Goal: Task Accomplishment & Management: Manage account settings

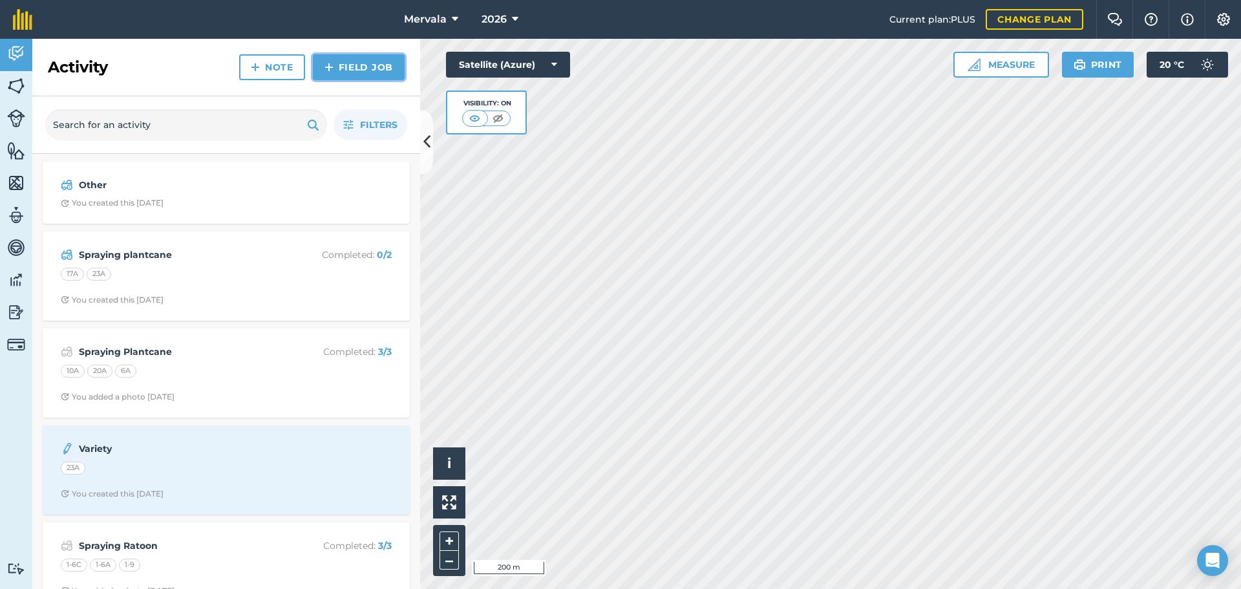
click at [348, 62] on link "Field Job" at bounding box center [359, 67] width 92 height 26
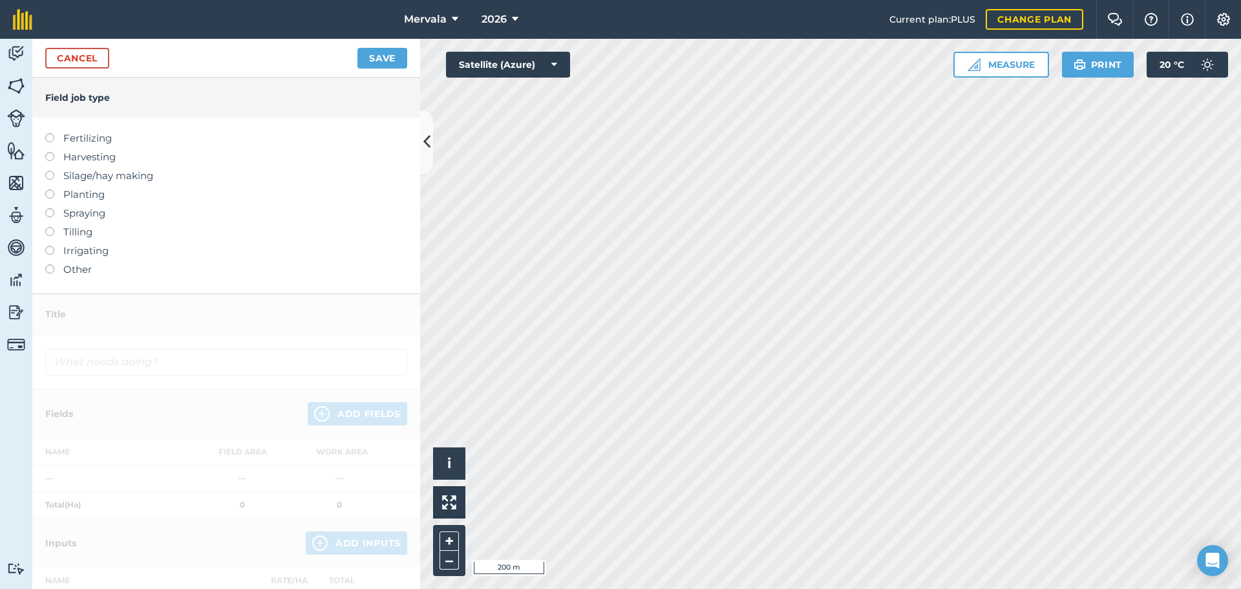
click at [48, 133] on label at bounding box center [54, 133] width 18 height 0
type input "Fertilizing"
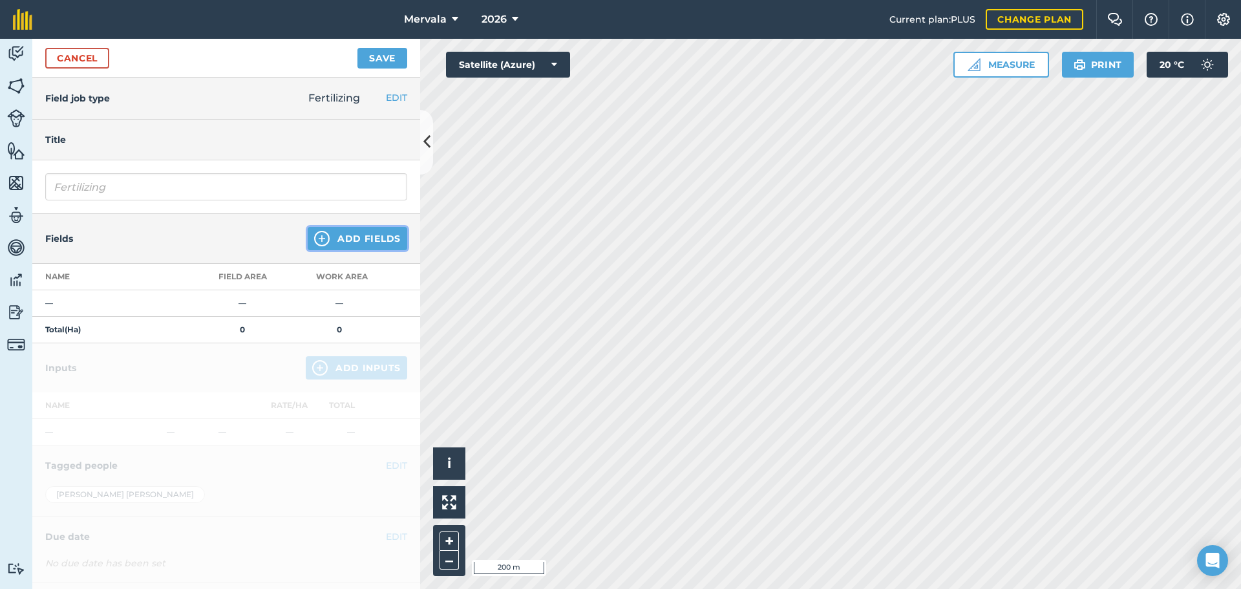
click at [337, 237] on button "Add Fields" at bounding box center [358, 238] width 100 height 23
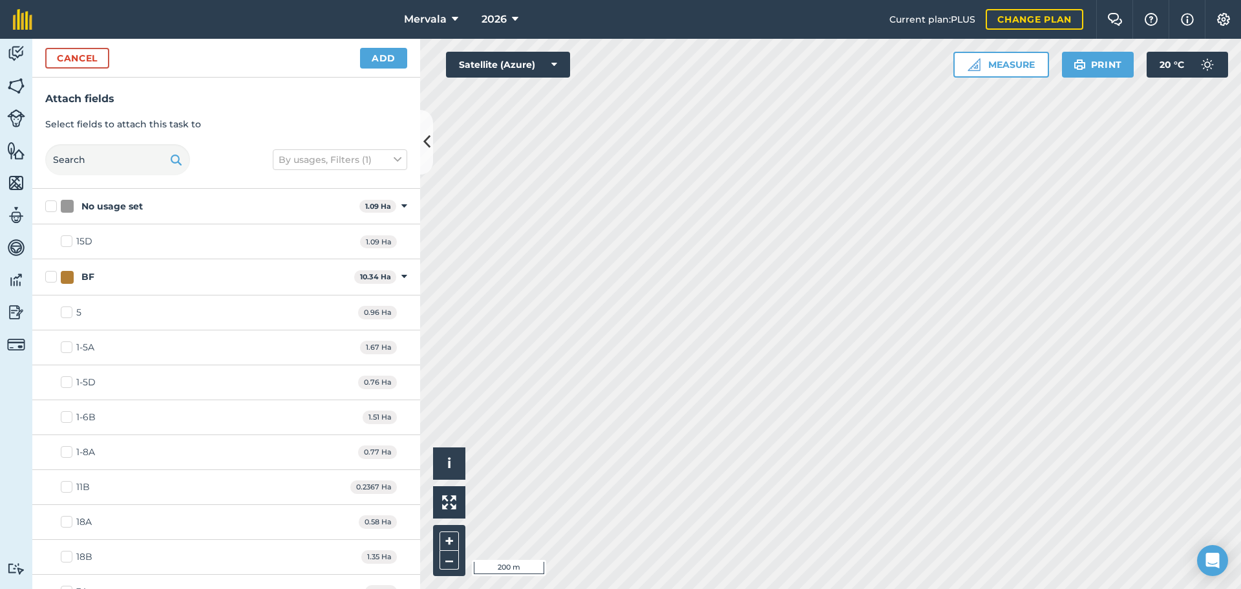
checkbox input "true"
click at [388, 53] on button "Add" at bounding box center [383, 58] width 47 height 21
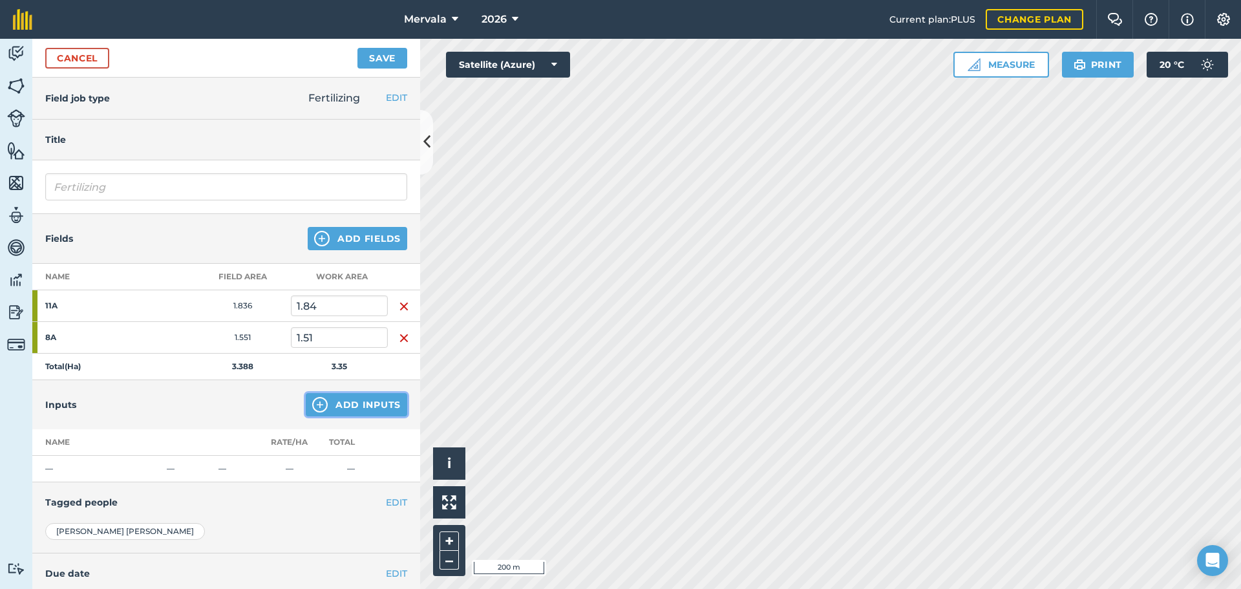
click at [334, 402] on button "Add Inputs" at bounding box center [357, 404] width 102 height 23
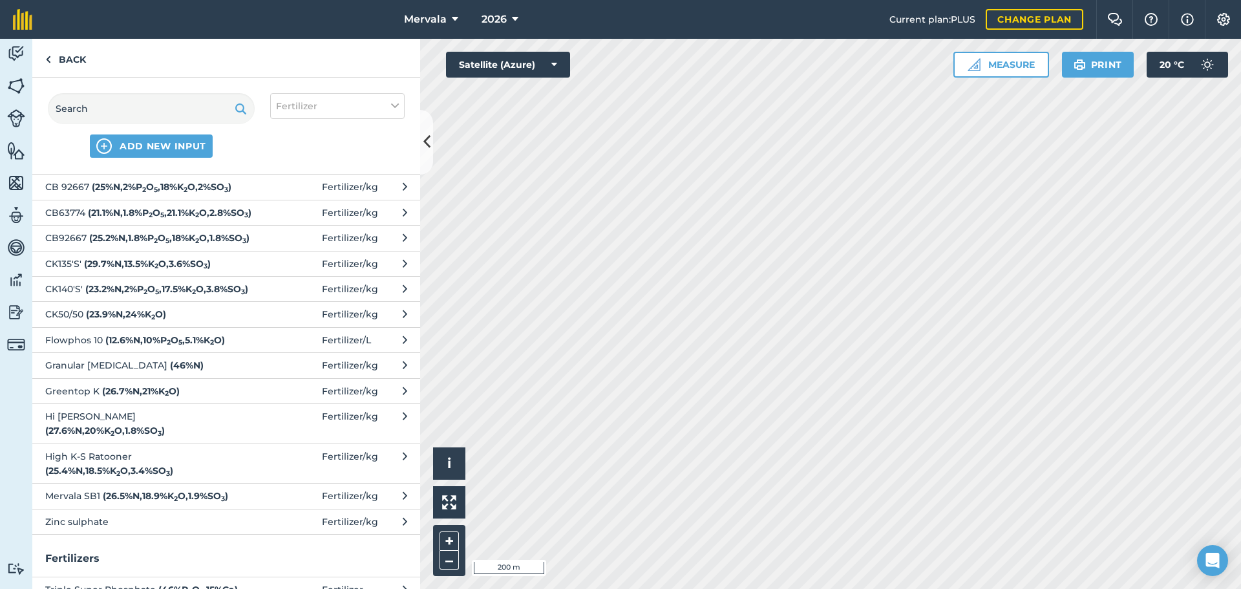
scroll to position [129, 0]
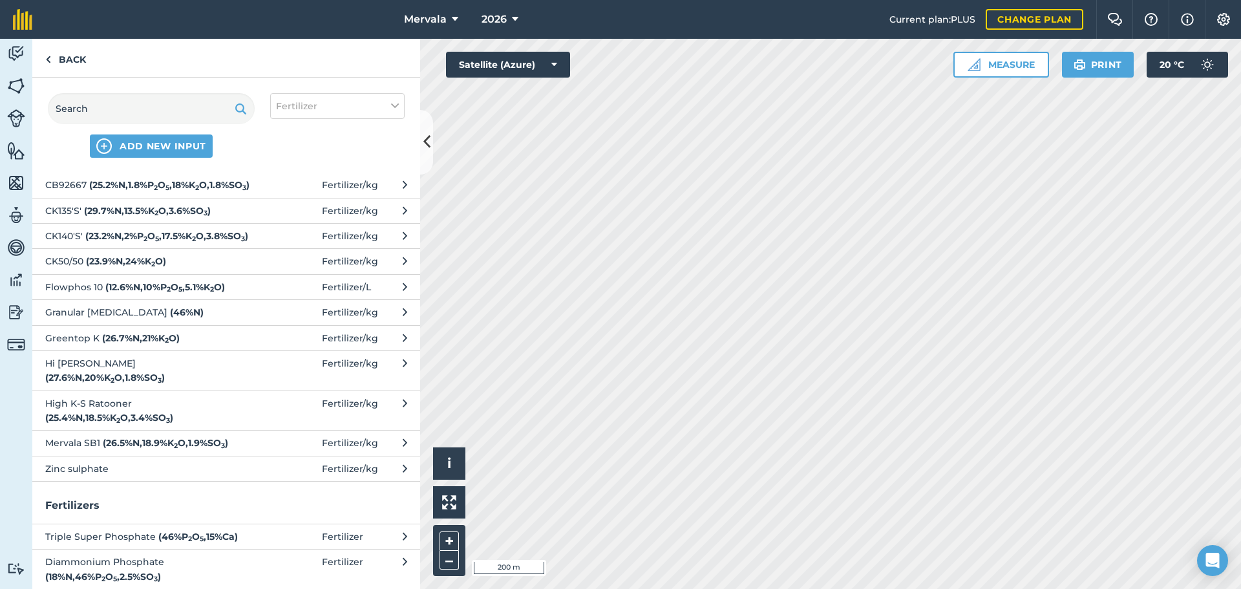
click at [167, 423] on strong "( 25.4 % N , 18.5 % K 2 O , 3.4 % SO 3 )" at bounding box center [109, 418] width 128 height 12
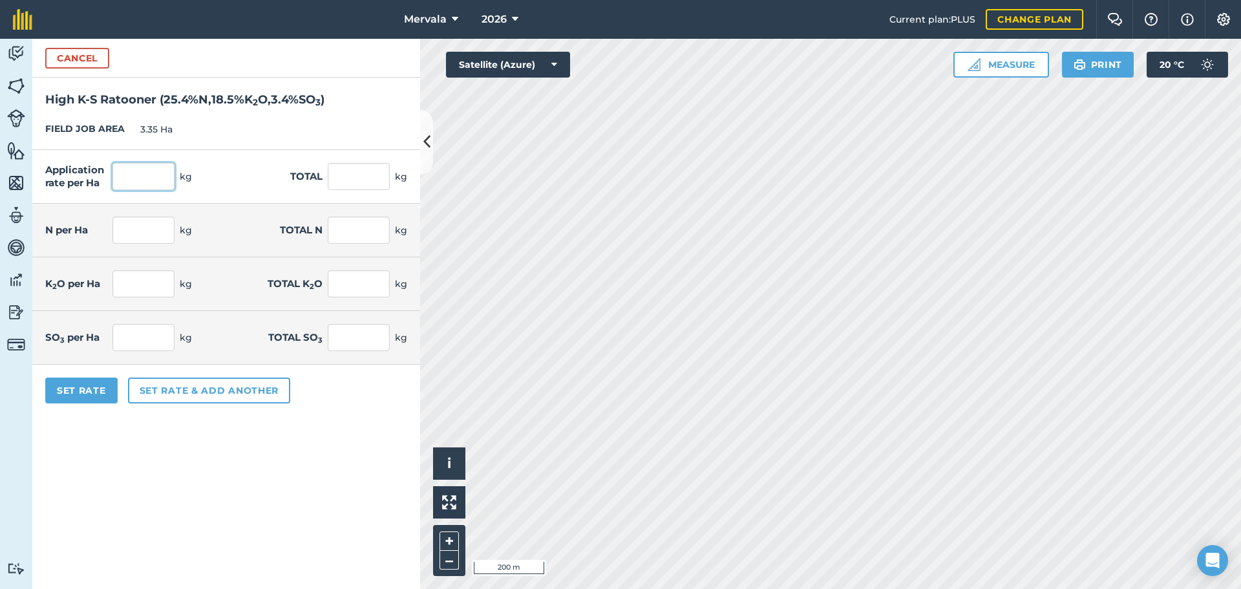
click at [133, 176] on input "text" at bounding box center [143, 176] width 62 height 27
type input "450"
type input "1,507.5"
type input "114.3"
type input "382.905"
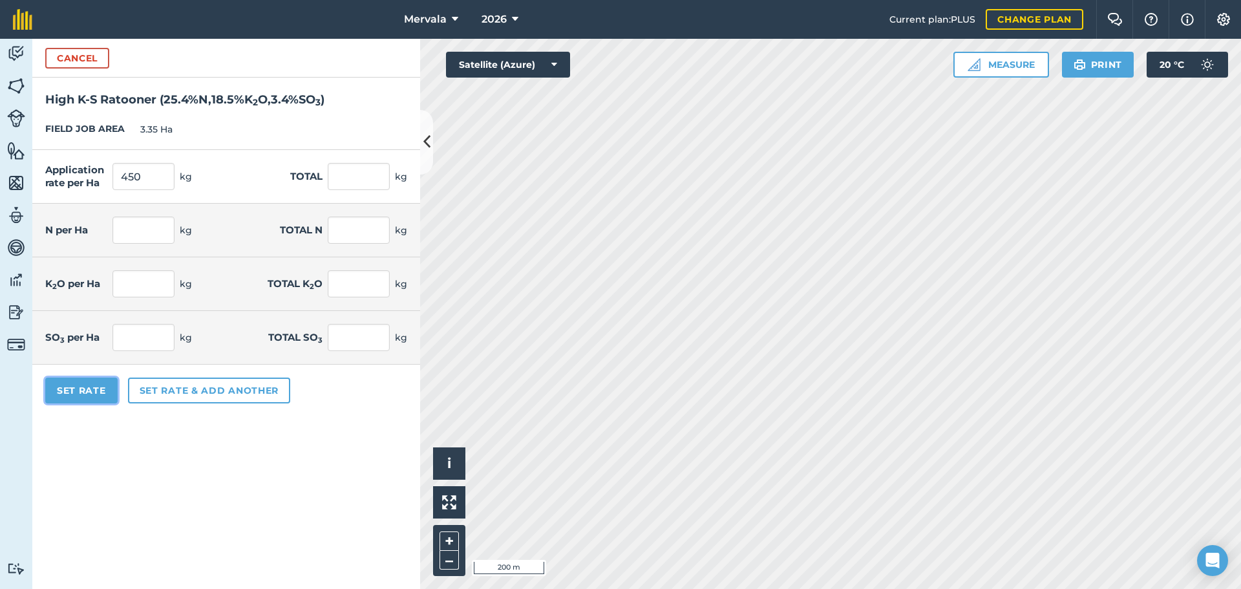
type input "83.25"
type input "278.888"
type input "15.3"
type input "51.255"
click at [85, 385] on button "Set Rate" at bounding box center [81, 391] width 72 height 26
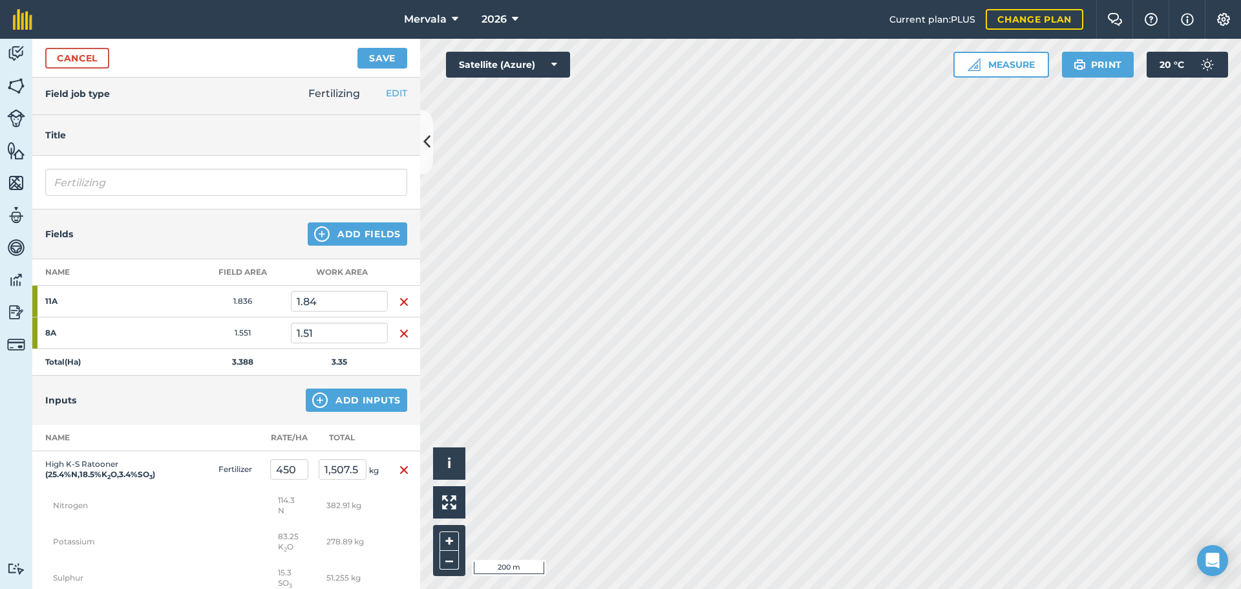
scroll to position [0, 0]
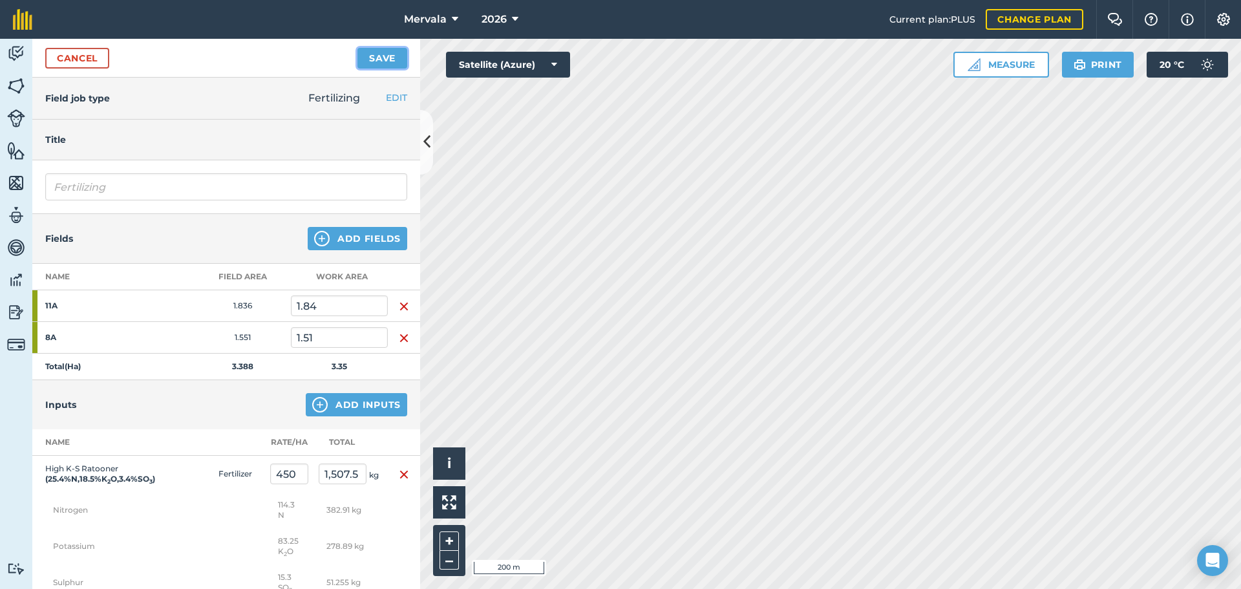
click at [385, 53] on button "Save" at bounding box center [383, 58] width 50 height 21
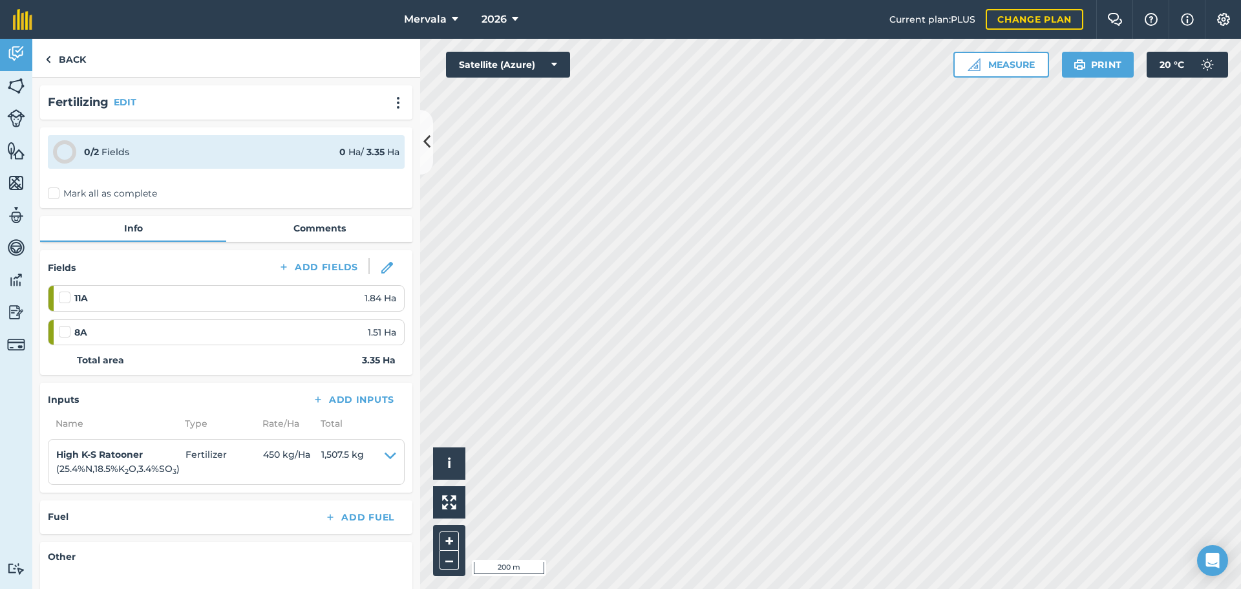
click at [52, 193] on label "Mark all as complete" at bounding box center [102, 194] width 109 height 14
click at [52, 193] on input "Mark all as complete" at bounding box center [52, 191] width 8 height 8
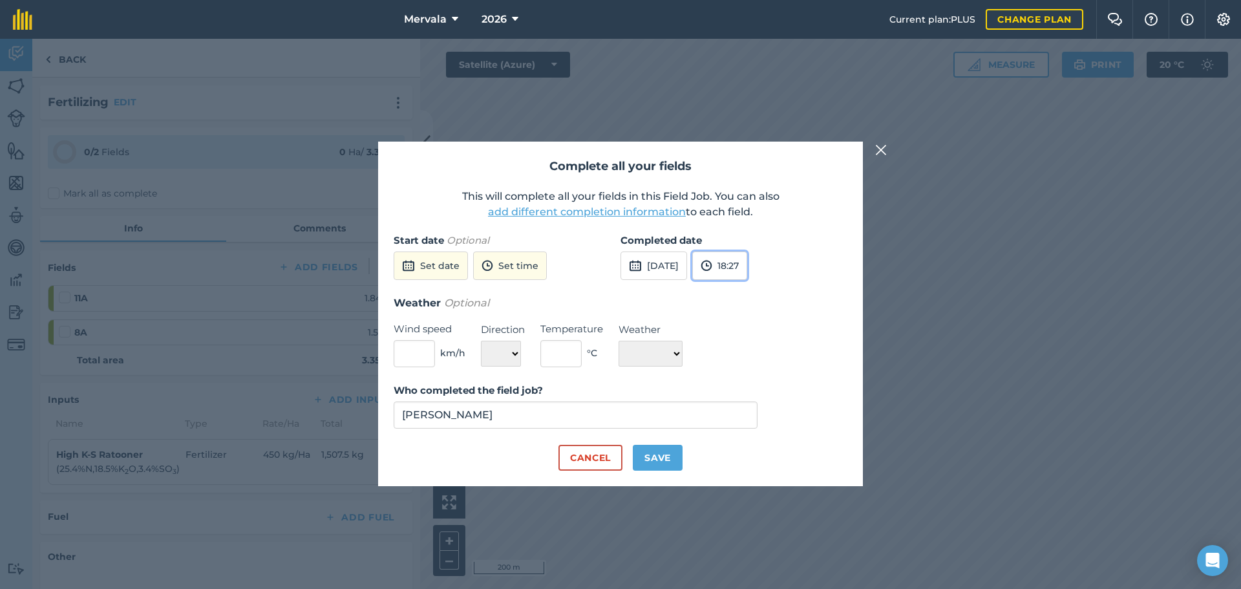
click at [712, 266] on img at bounding box center [707, 266] width 12 height 16
click at [754, 291] on button "12:00" at bounding box center [723, 291] width 61 height 21
click at [447, 267] on button "Set date" at bounding box center [431, 265] width 74 height 28
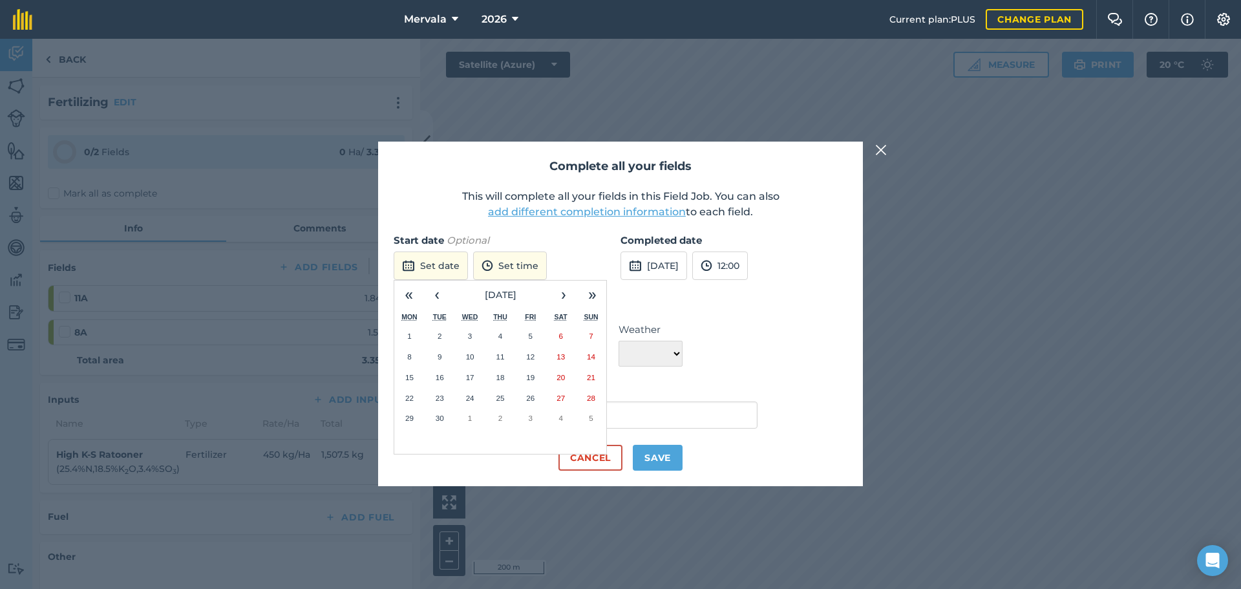
click at [497, 397] on abbr "25" at bounding box center [500, 398] width 8 height 8
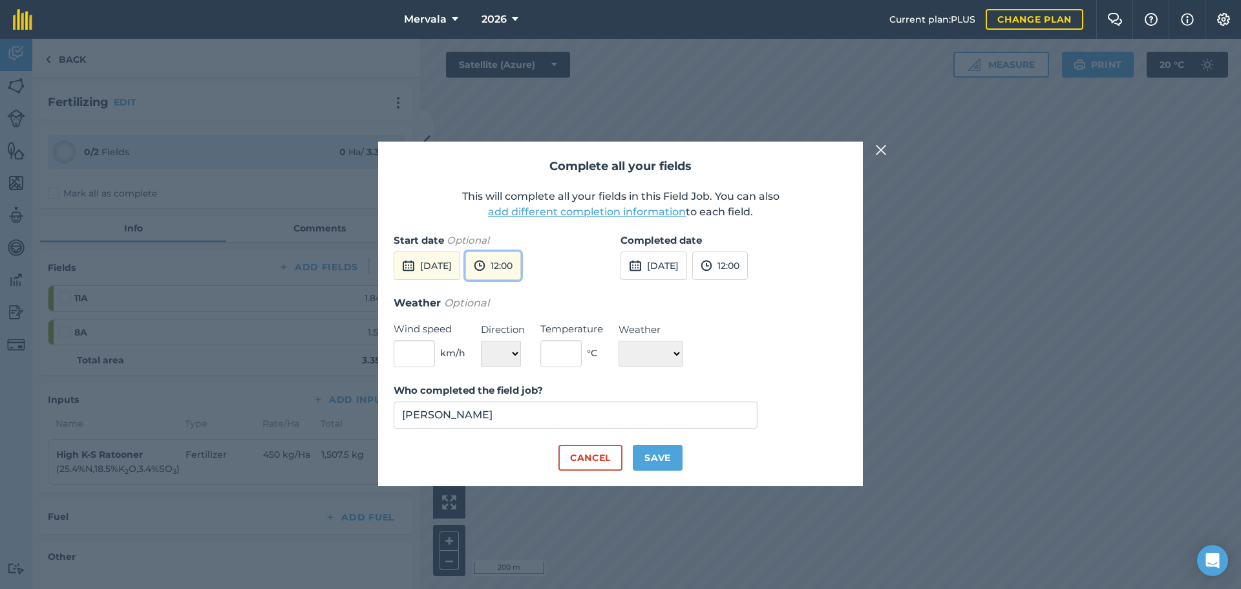
click at [486, 270] on img at bounding box center [480, 266] width 12 height 16
click at [521, 299] on button "09:30" at bounding box center [496, 301] width 61 height 21
click at [652, 460] on button "Save" at bounding box center [658, 458] width 50 height 26
checkbox input "true"
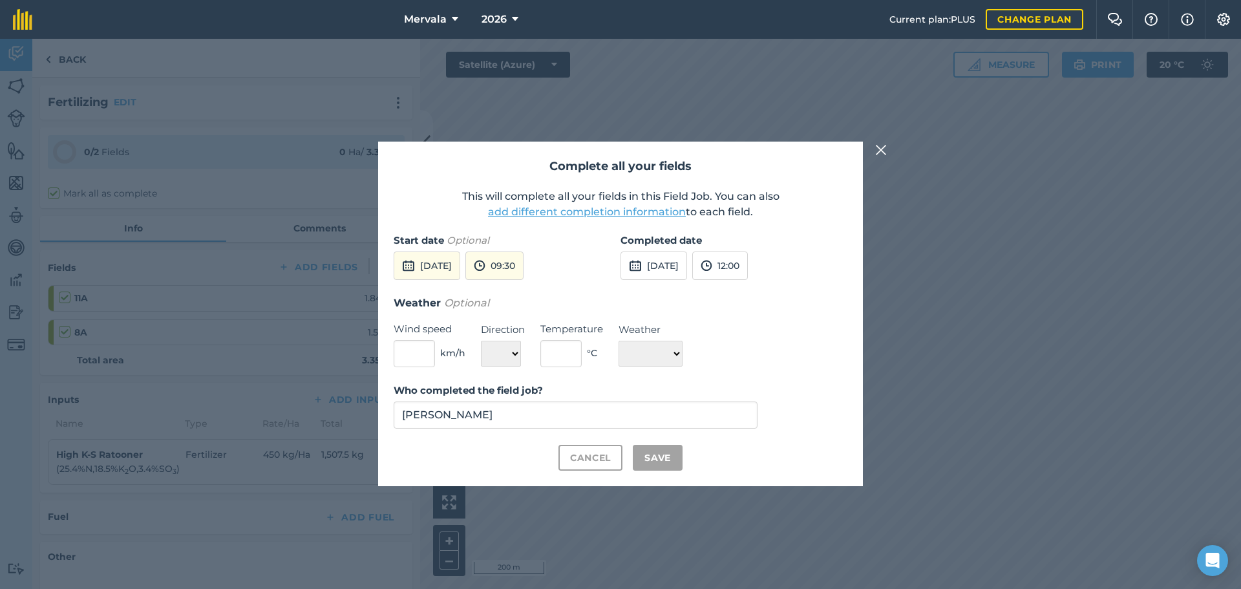
checkbox input "true"
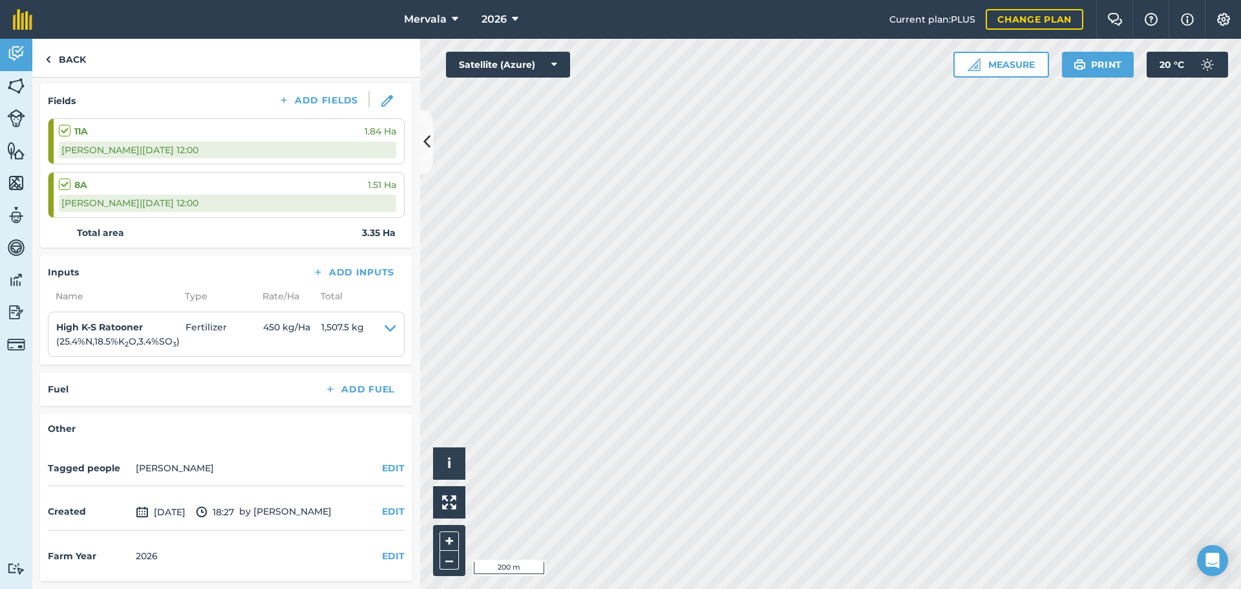
scroll to position [0, 0]
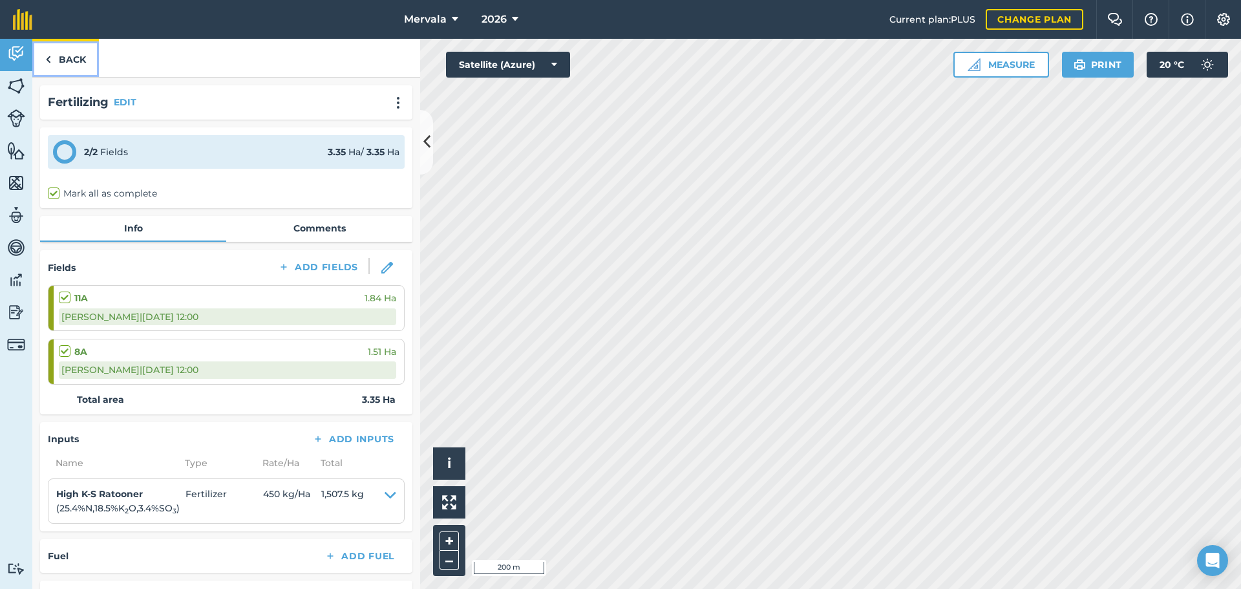
click at [48, 58] on img at bounding box center [48, 60] width 6 height 16
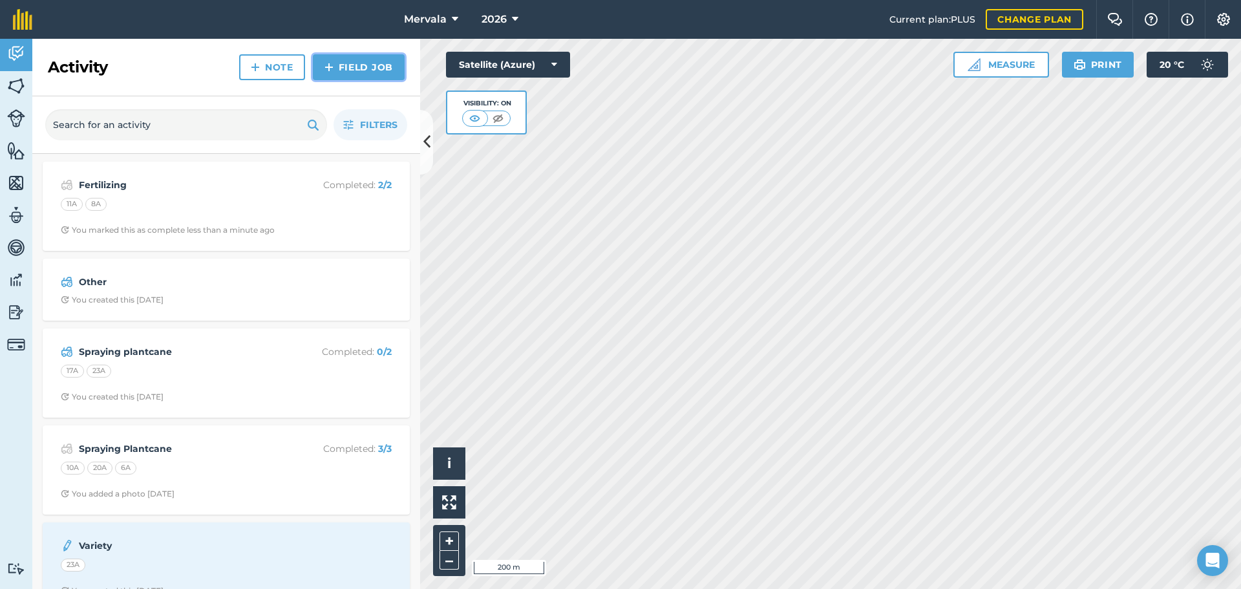
click at [372, 61] on link "Field Job" at bounding box center [359, 67] width 92 height 26
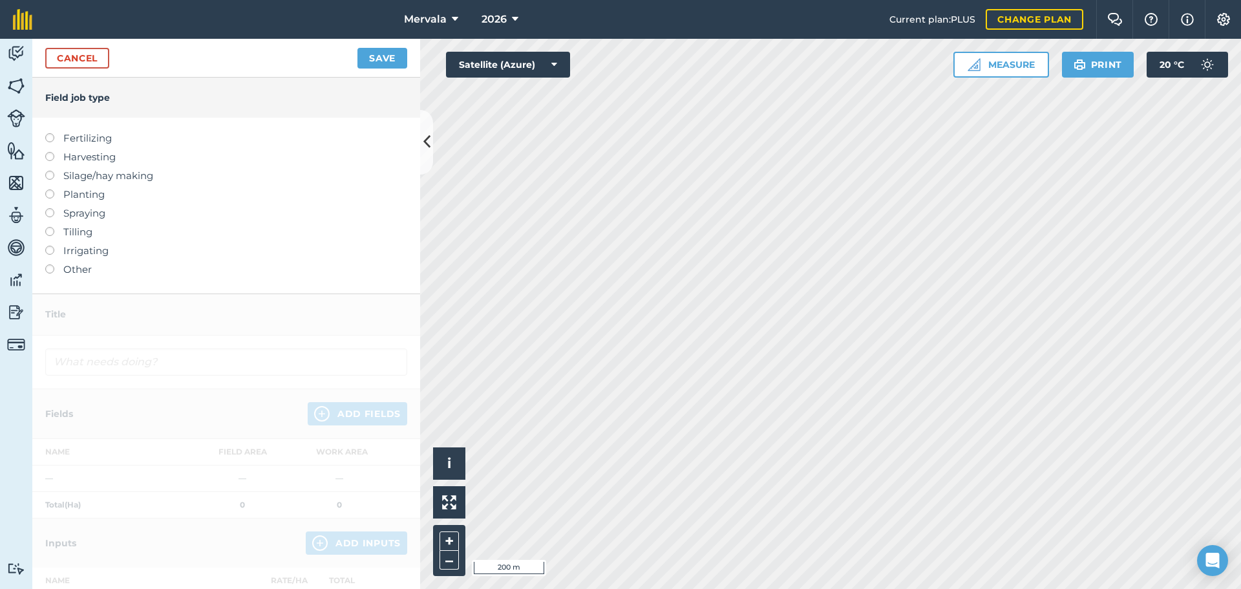
click at [50, 133] on label at bounding box center [54, 133] width 18 height 0
type input "Fertilizing"
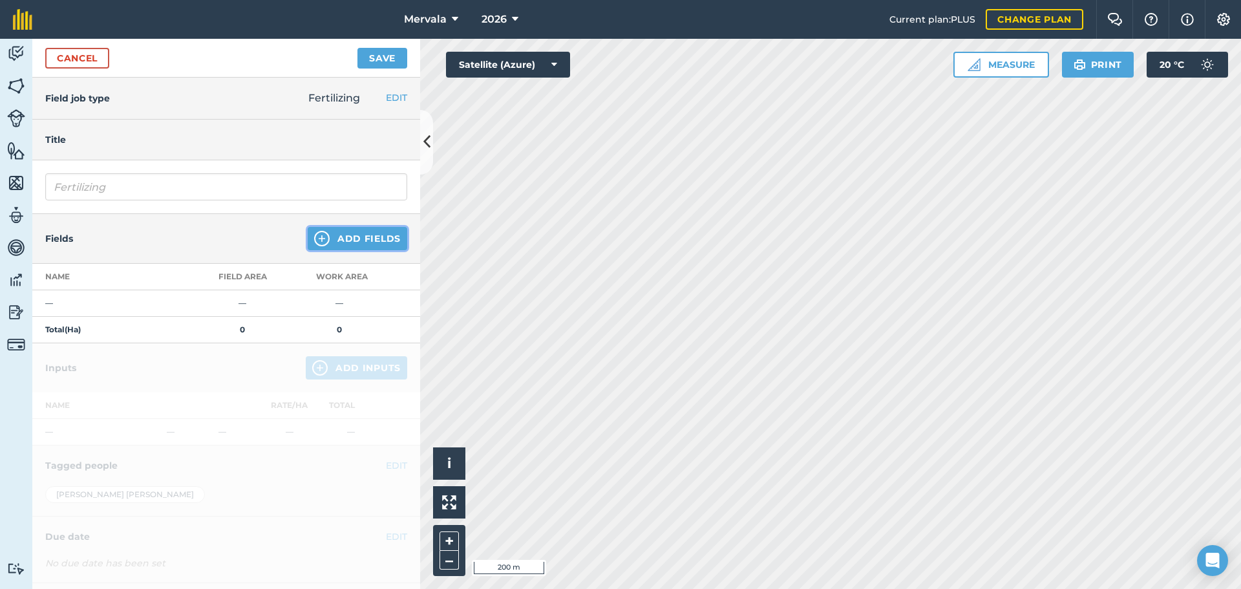
click at [330, 239] on button "Add Fields" at bounding box center [358, 238] width 100 height 23
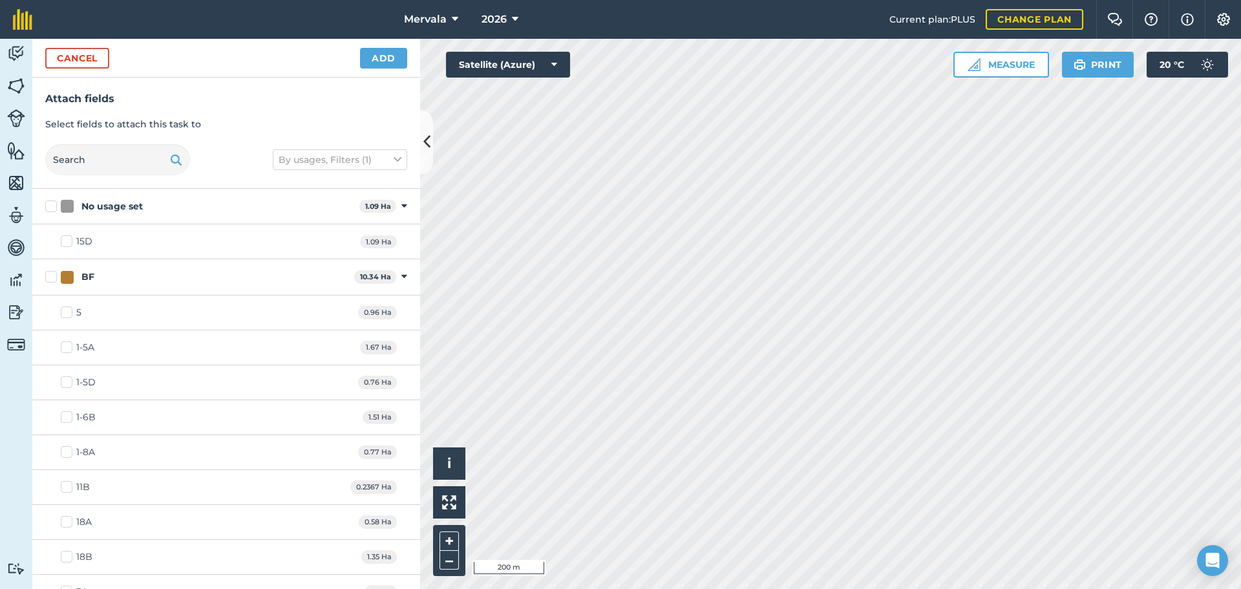
checkbox input "true"
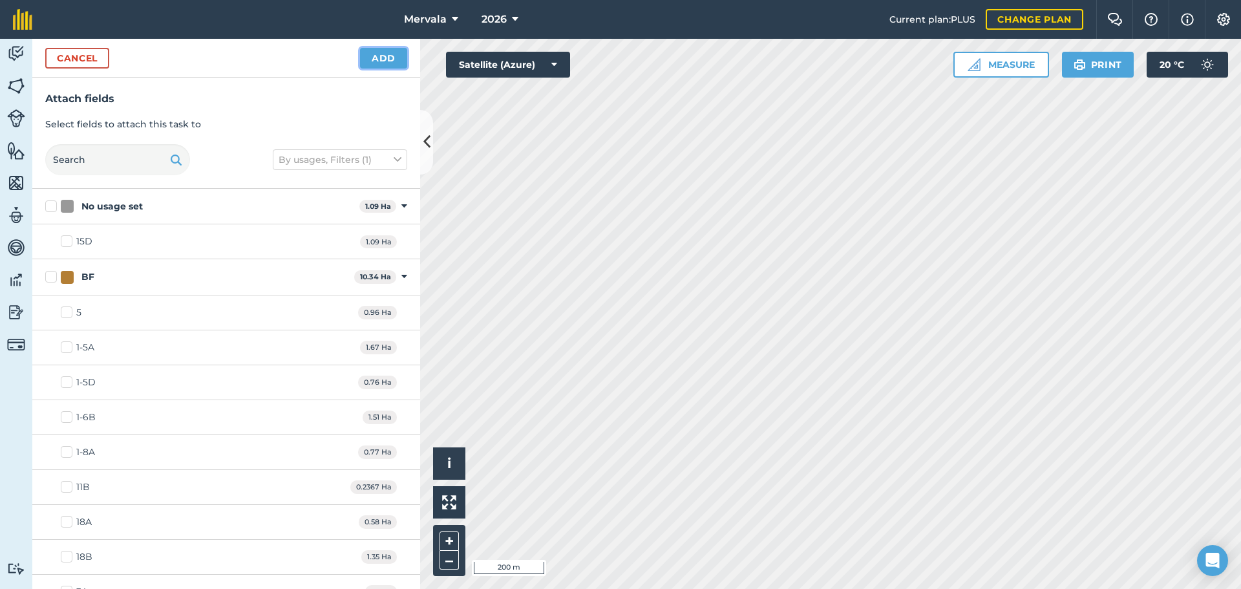
click at [381, 56] on button "Add" at bounding box center [383, 58] width 47 height 21
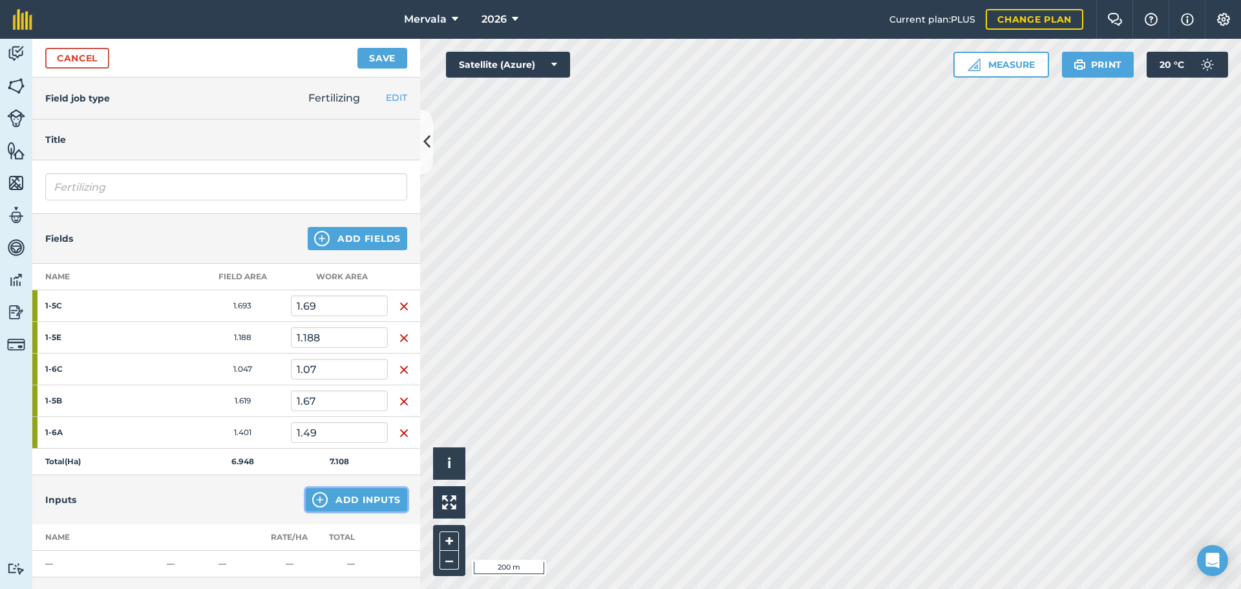
click at [345, 497] on button "Add Inputs" at bounding box center [357, 499] width 102 height 23
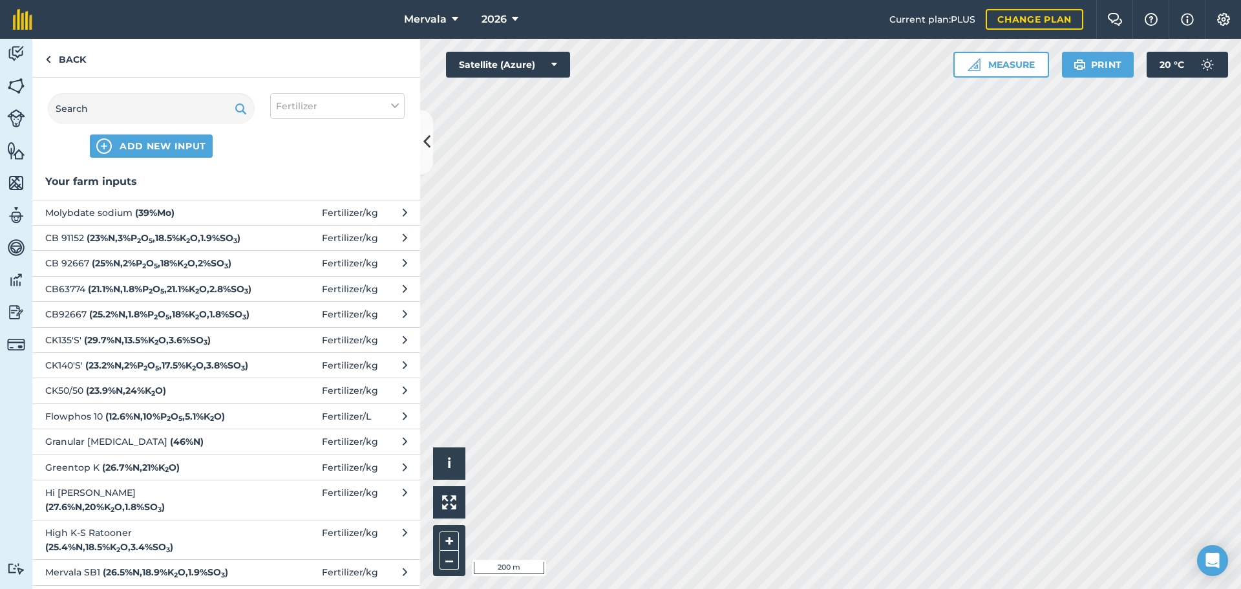
scroll to position [65, 0]
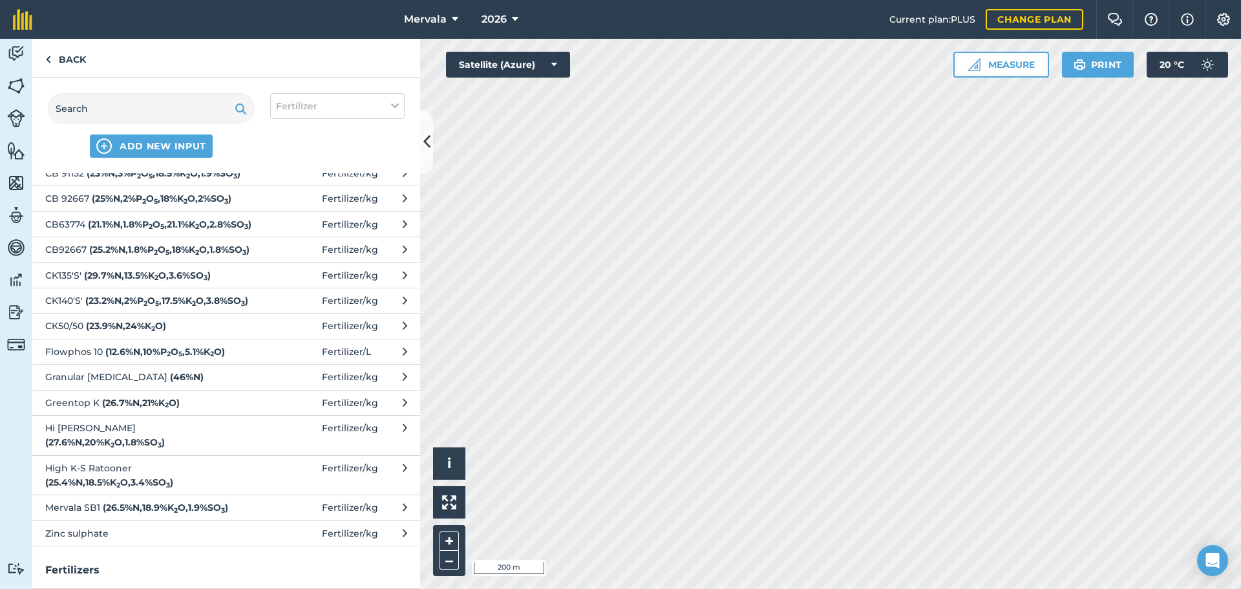
click at [138, 255] on strong "( 25.2 % N , 1.8 % P 2 O 5 , 18 % K 2 O , 1.8 % SO 3 )" at bounding box center [169, 250] width 160 height 12
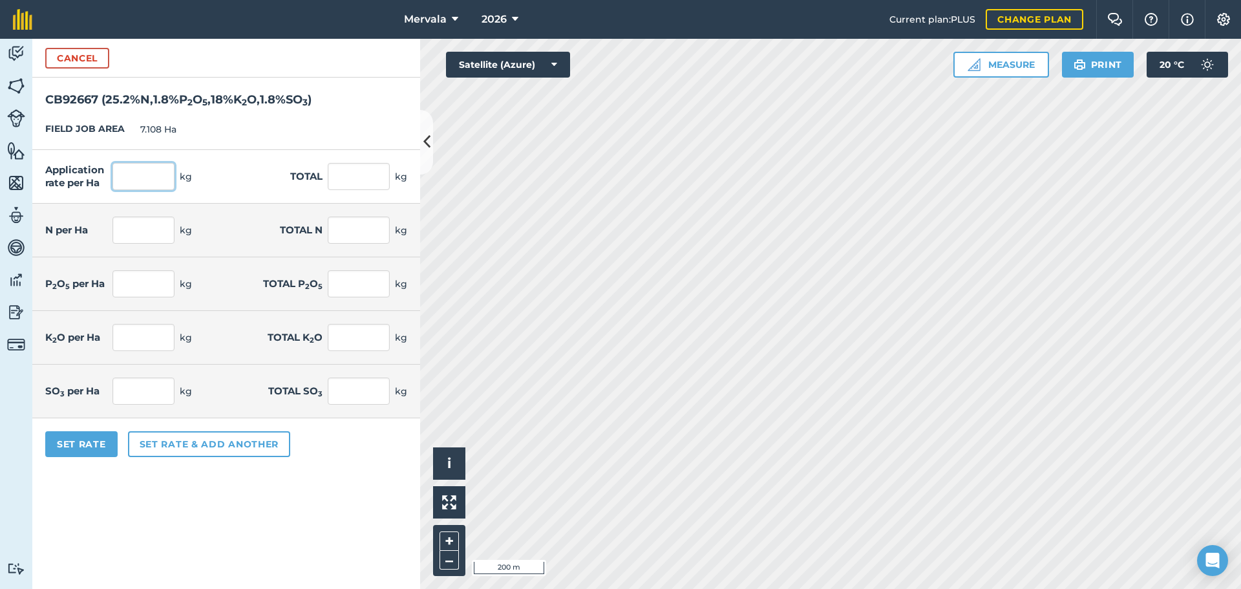
click at [127, 174] on input "text" at bounding box center [143, 176] width 62 height 27
type input "450"
type input "3,198.6"
type input "113.4"
type input "806.047"
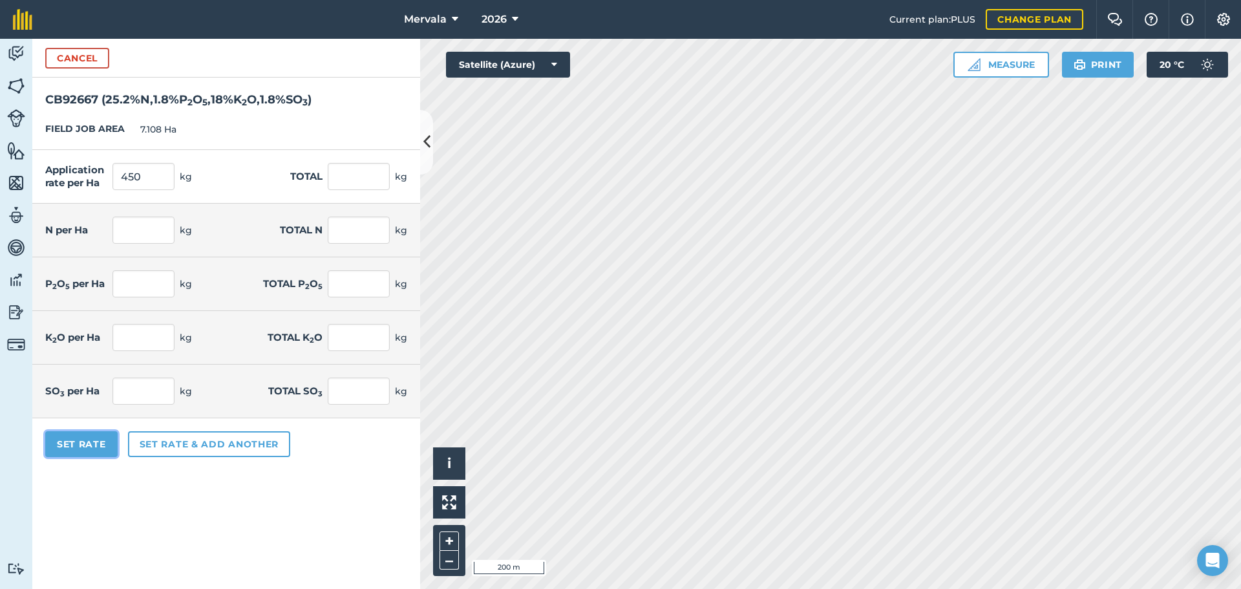
type input "8.1"
type input "57.575"
type input "81"
type input "575.748"
type input "8.1"
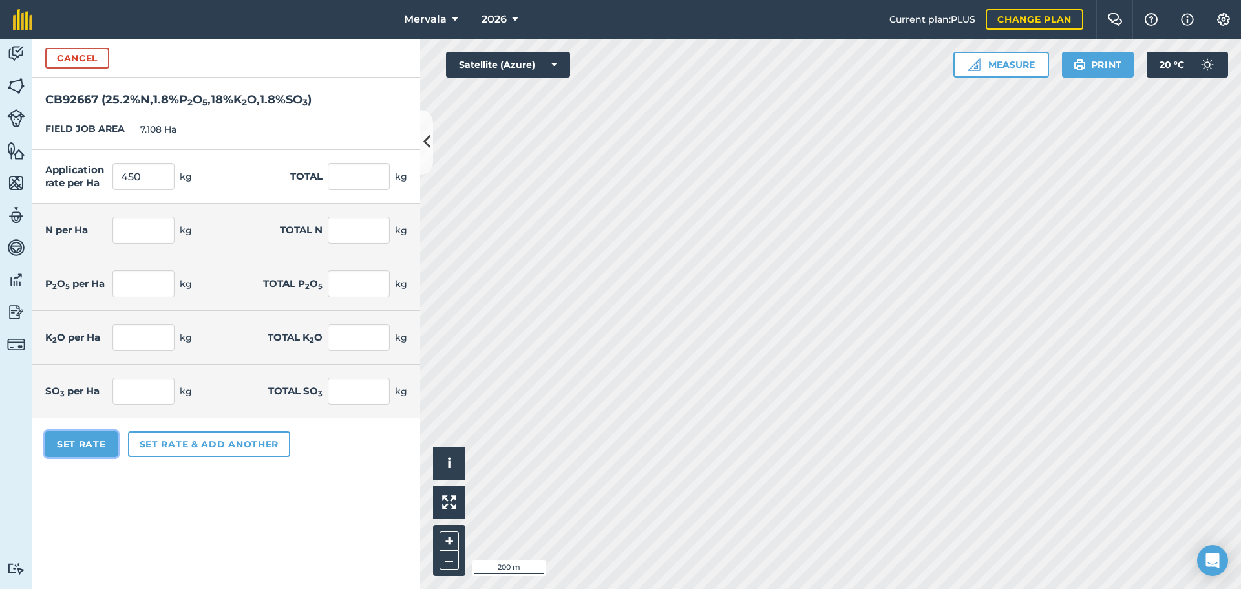
type input "57.575"
click at [102, 444] on button "Set Rate" at bounding box center [81, 444] width 72 height 26
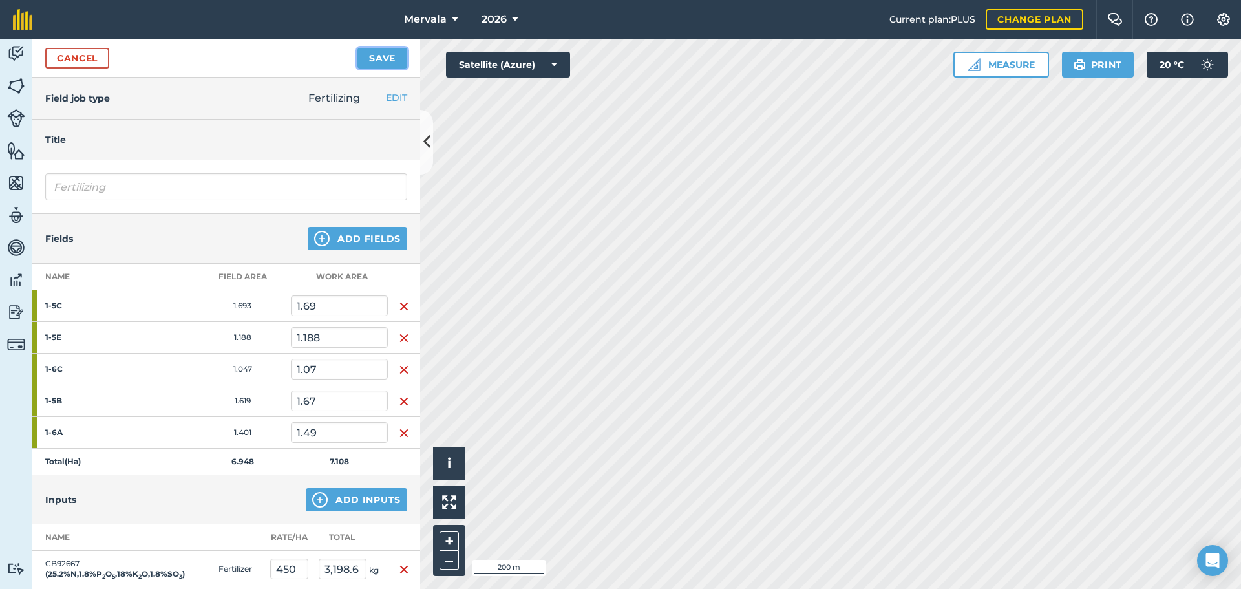
click at [381, 60] on button "Save" at bounding box center [383, 58] width 50 height 21
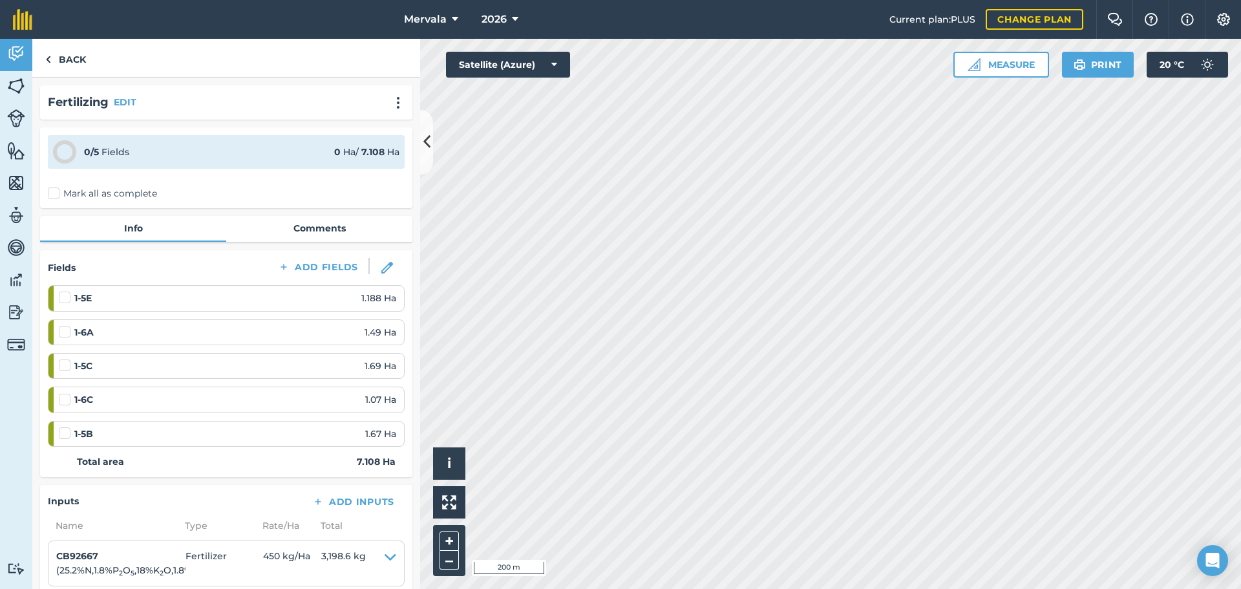
click at [56, 192] on label "Mark all as complete" at bounding box center [102, 194] width 109 height 14
click at [56, 192] on input "Mark all as complete" at bounding box center [52, 191] width 8 height 8
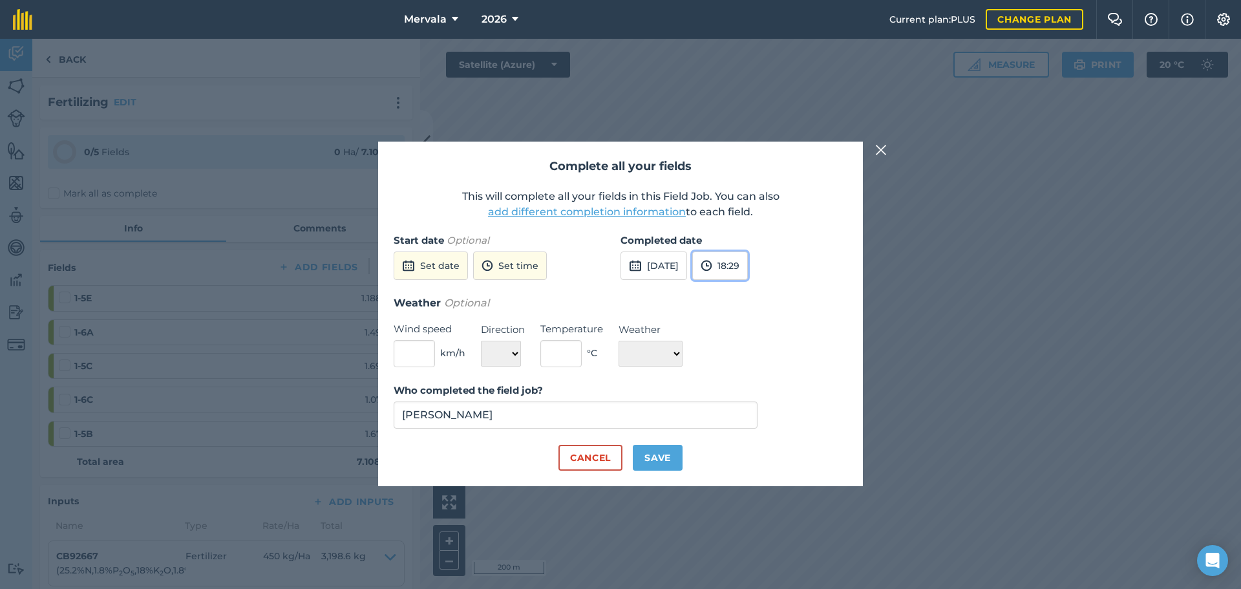
click at [748, 265] on button "18:29" at bounding box center [720, 265] width 56 height 28
click at [747, 310] on button "17:30" at bounding box center [723, 311] width 61 height 21
click at [444, 263] on button "Set date" at bounding box center [431, 265] width 74 height 28
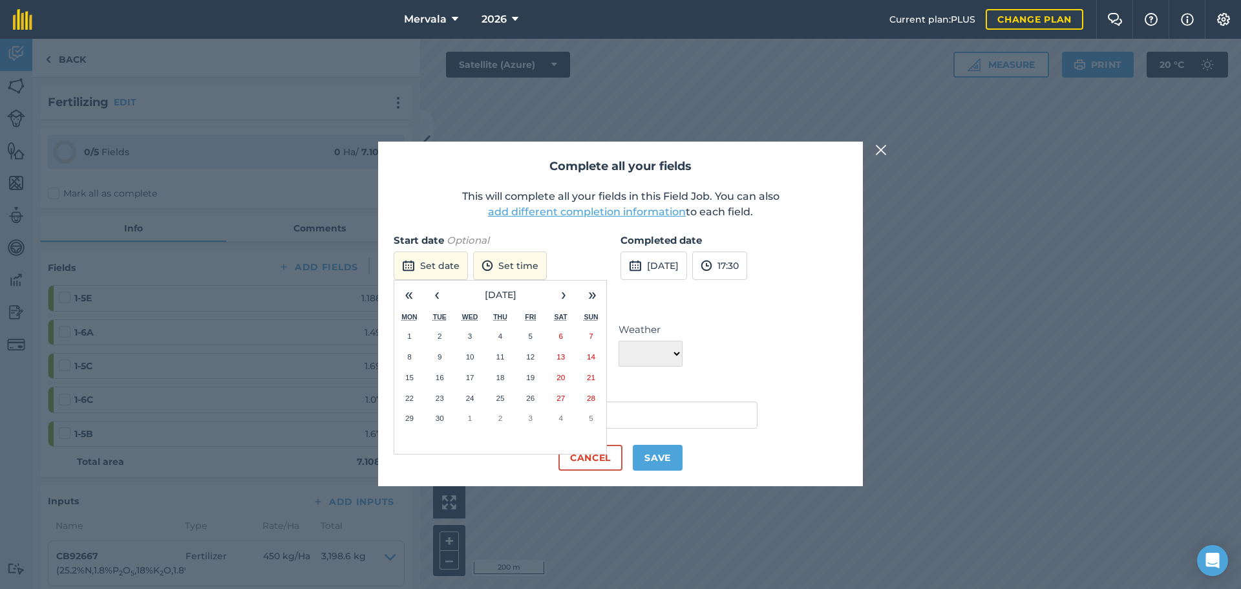
click at [504, 396] on abbr "25" at bounding box center [500, 398] width 8 height 8
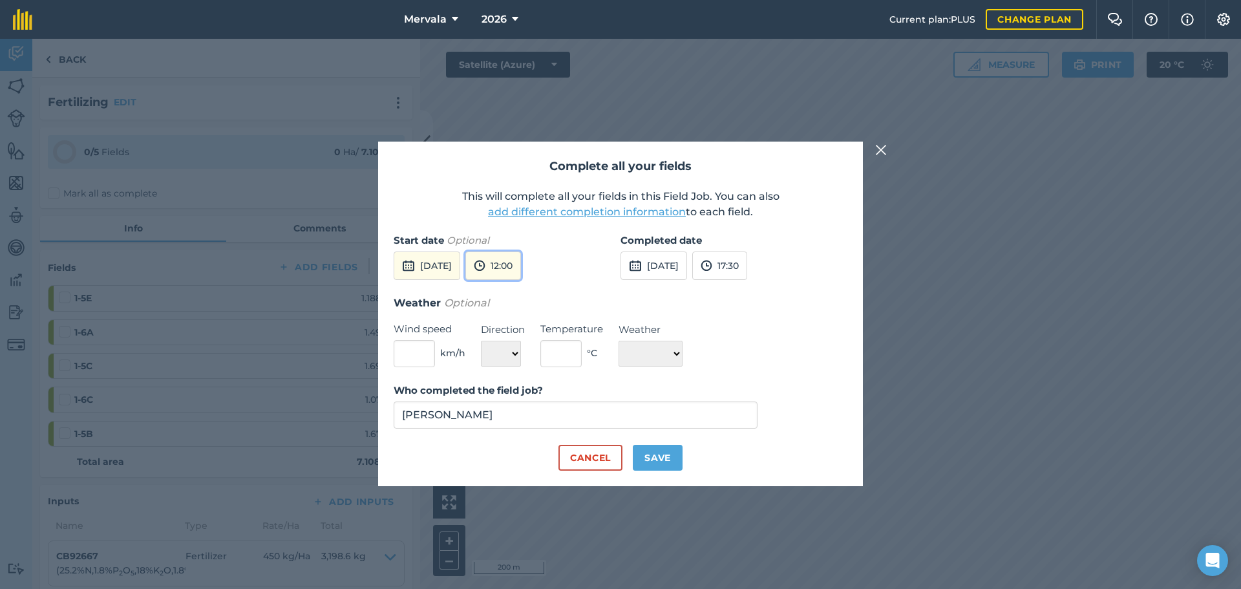
click at [486, 269] on img at bounding box center [480, 266] width 12 height 16
click at [523, 290] on button "13:00" at bounding box center [496, 291] width 61 height 21
click at [654, 460] on button "Save" at bounding box center [658, 458] width 50 height 26
checkbox input "true"
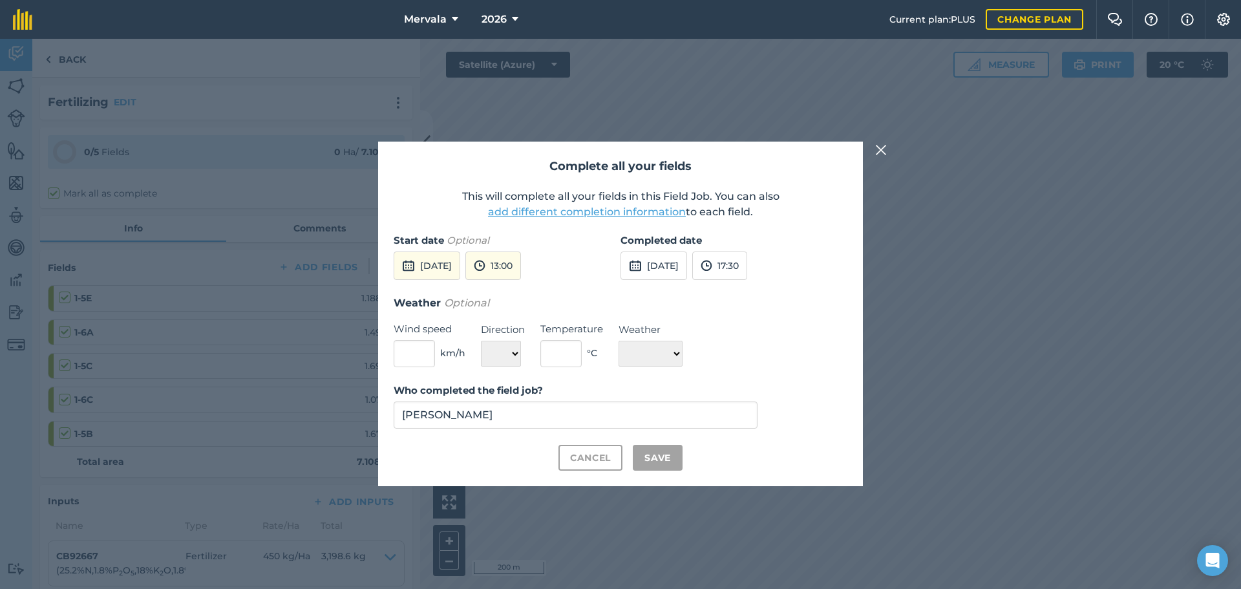
checkbox input "true"
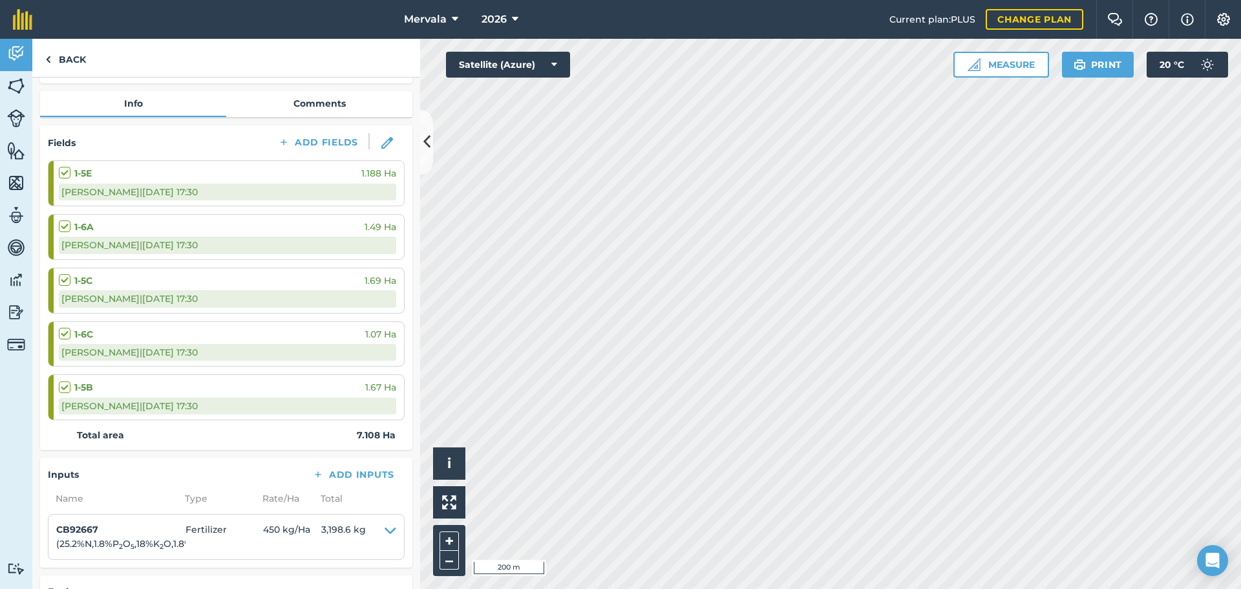
scroll to position [129, 0]
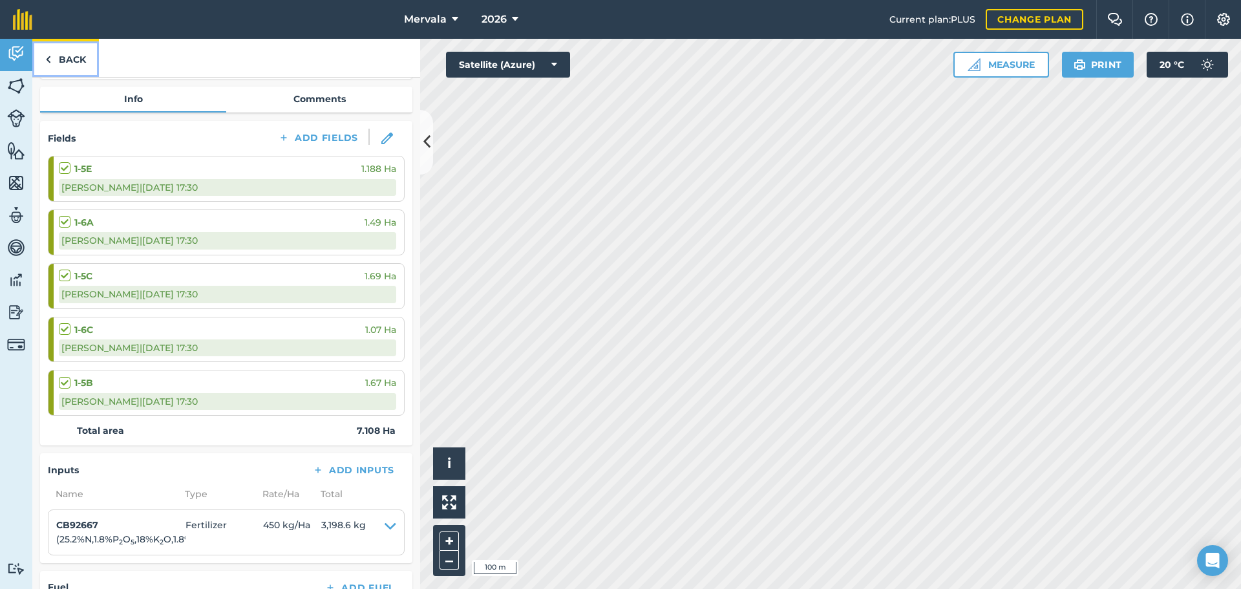
click at [52, 59] on link "Back" at bounding box center [65, 58] width 67 height 38
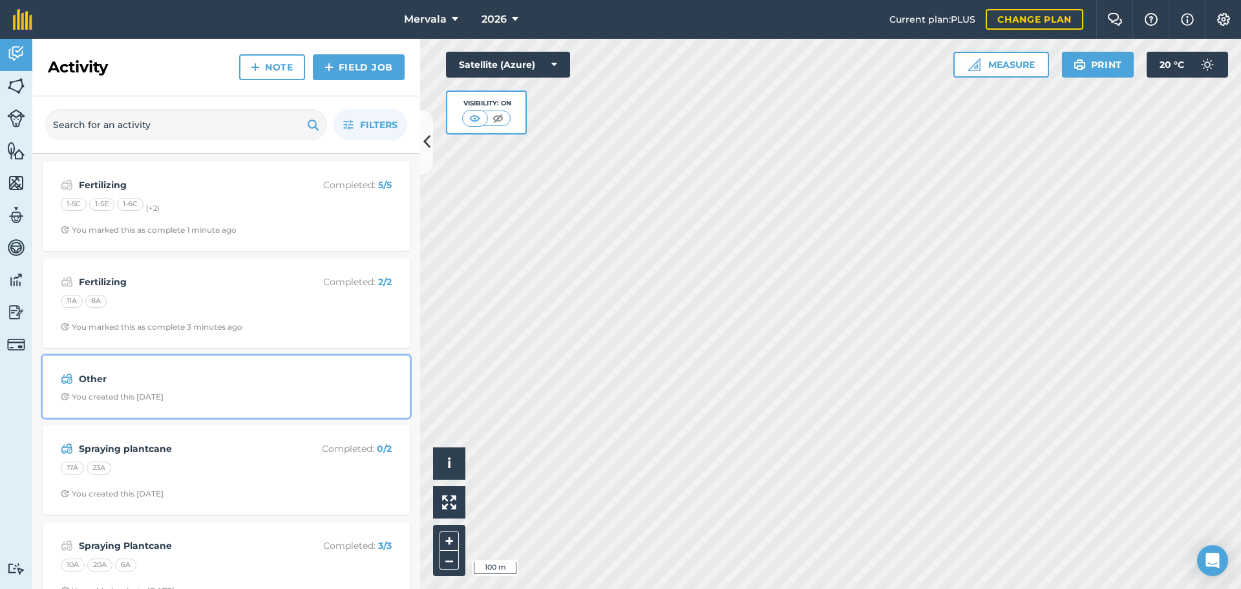
click at [126, 396] on div "You created this [DATE]" at bounding box center [112, 397] width 103 height 10
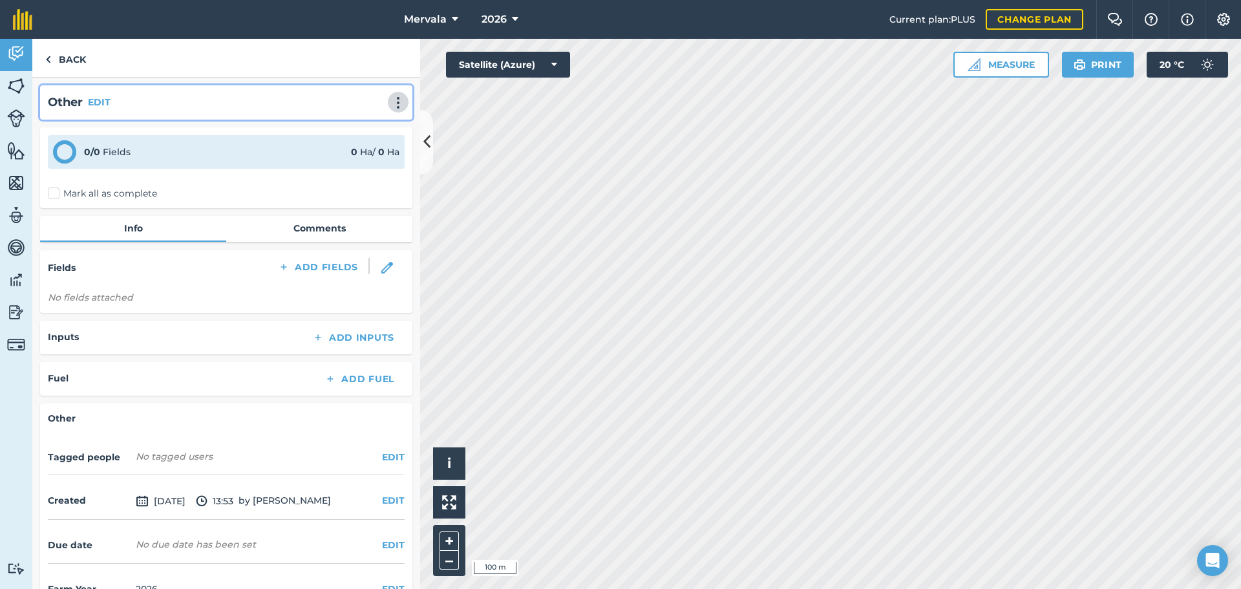
click at [390, 106] on img at bounding box center [398, 102] width 16 height 13
click at [365, 160] on link "Delete" at bounding box center [371, 162] width 83 height 26
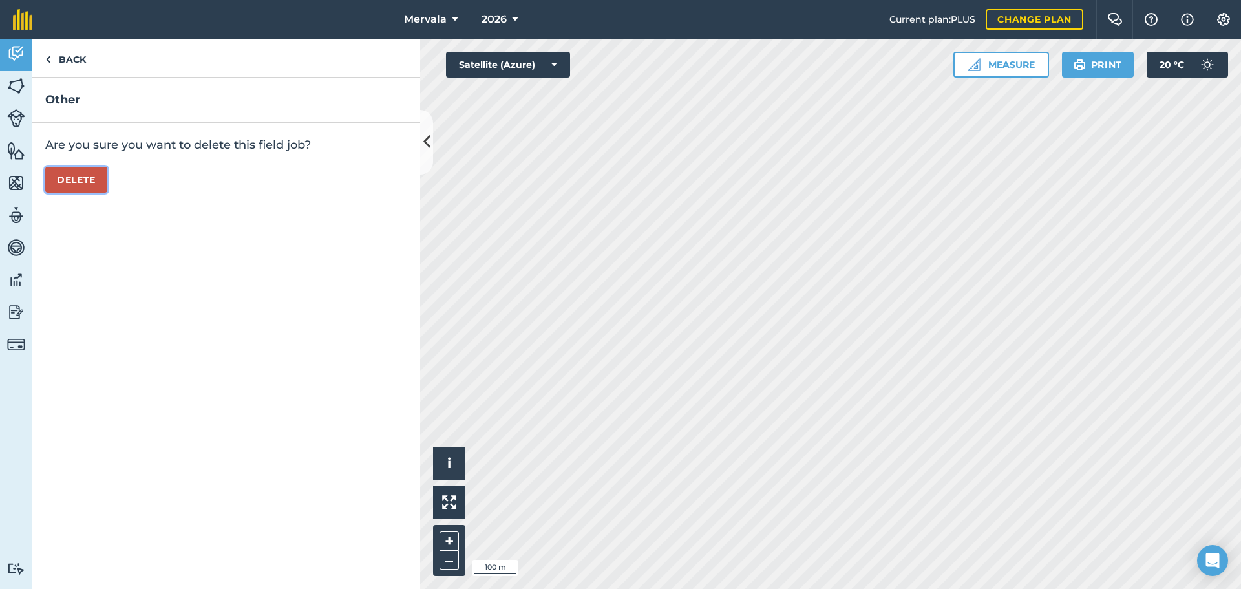
click at [80, 176] on button "Delete" at bounding box center [76, 180] width 62 height 26
